Goal: Find contact information: Find contact information

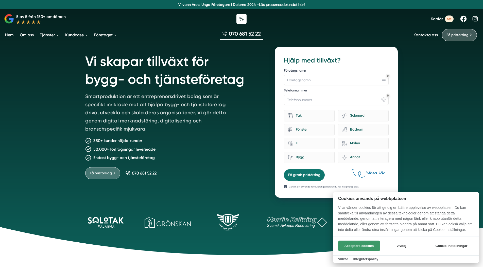
click at [366, 245] on button "Acceptera cookies" at bounding box center [359, 245] width 42 height 11
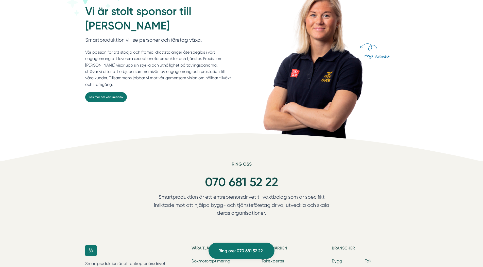
scroll to position [1637, 0]
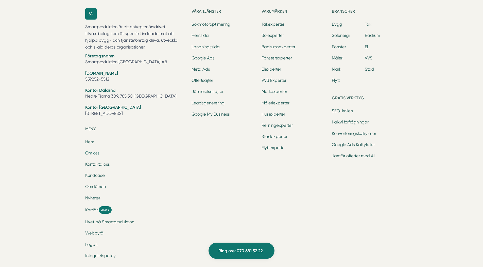
click at [96, 153] on link "Om oss" at bounding box center [92, 152] width 14 height 5
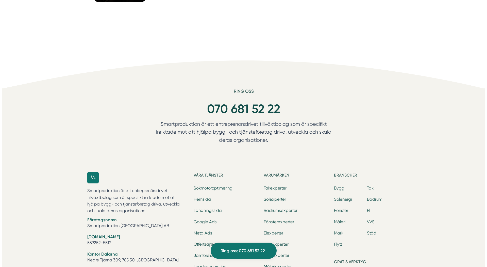
scroll to position [1580, 0]
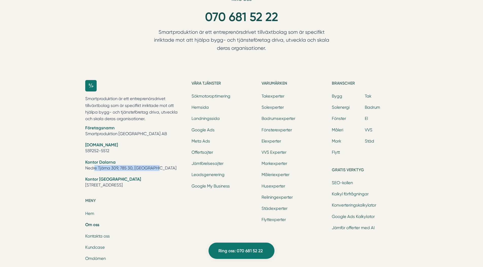
drag, startPoint x: 159, startPoint y: 167, endPoint x: 85, endPoint y: 167, distance: 73.8
click at [85, 167] on li "Kontor Dalarna Nedre Tjärna 309, 785 30, Gagnef" at bounding box center [135, 165] width 100 height 13
drag, startPoint x: 163, startPoint y: 186, endPoint x: 84, endPoint y: 184, distance: 78.9
click at [84, 184] on div "Smartproduktion är ett entreprenörsdrivet tillväxtbolag som är specifikt inrikt…" at bounding box center [241, 208] width 325 height 272
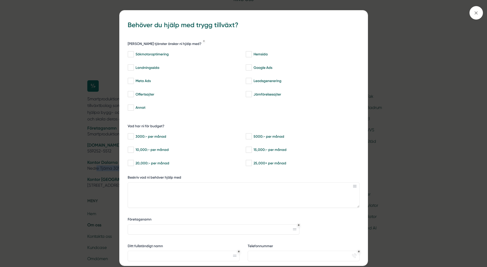
copy li "[STREET_ADDRESS]"
